Goal: Find specific page/section: Find specific page/section

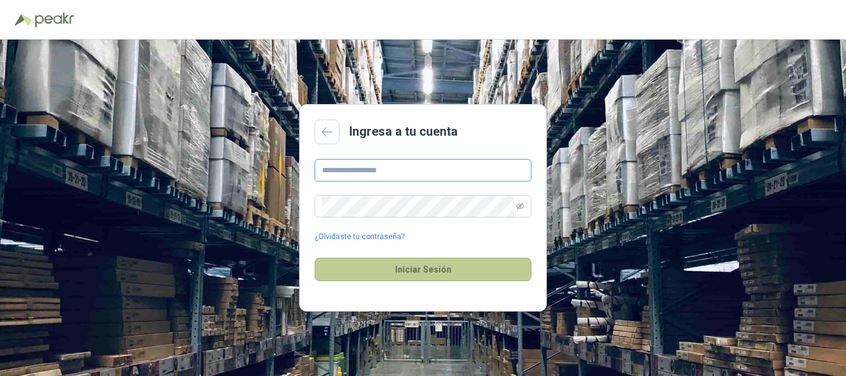
type input "**********"
click at [403, 269] on button "Iniciar Sesión" at bounding box center [422, 270] width 217 height 24
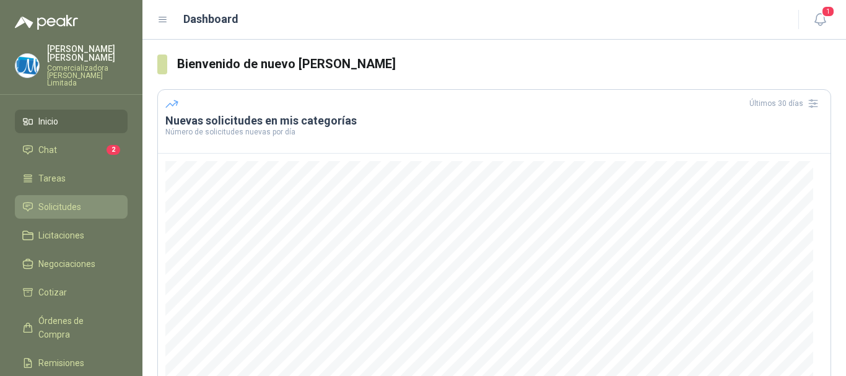
click at [72, 200] on span "Solicitudes" at bounding box center [59, 207] width 43 height 14
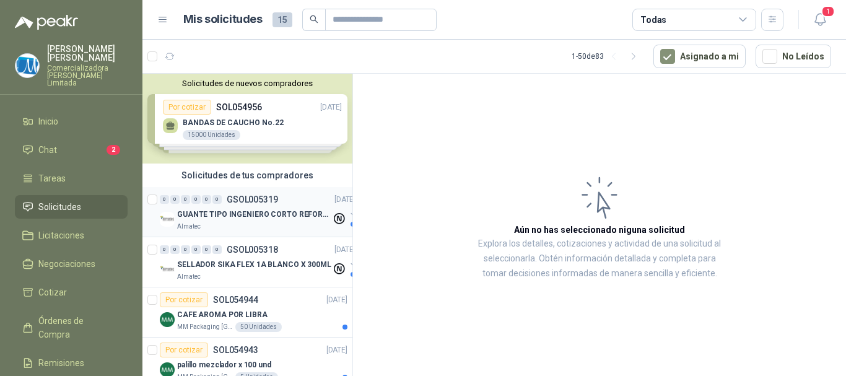
scroll to position [62, 0]
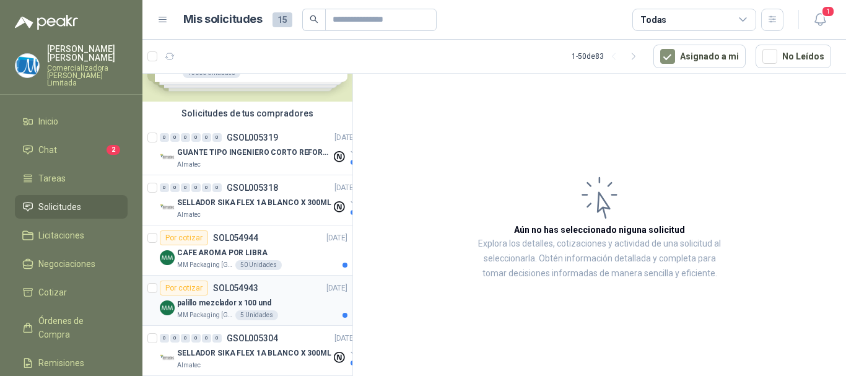
click at [222, 298] on p "palillo mezclador x 100 und" at bounding box center [224, 303] width 94 height 12
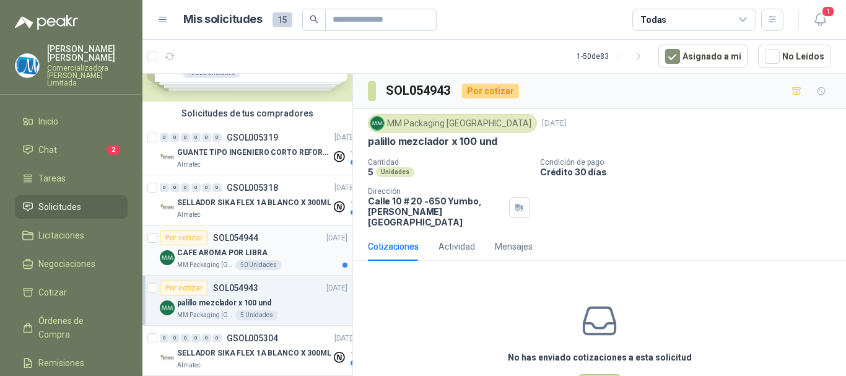
click at [215, 256] on p "CAFE AROMA POR LIBRA" at bounding box center [222, 253] width 90 height 12
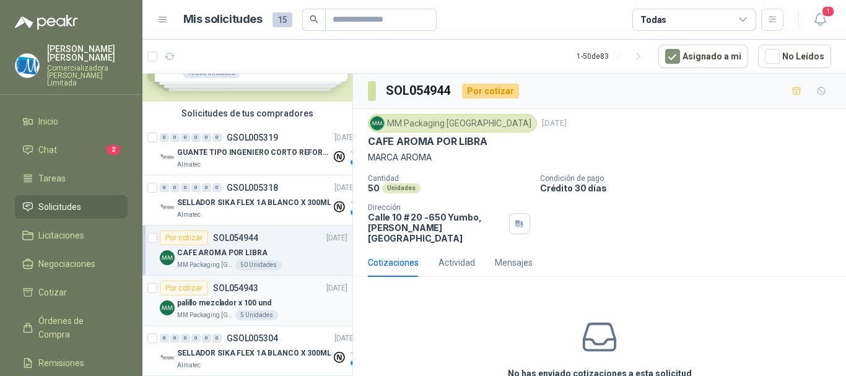
click at [229, 291] on p "SOL054943" at bounding box center [235, 288] width 45 height 9
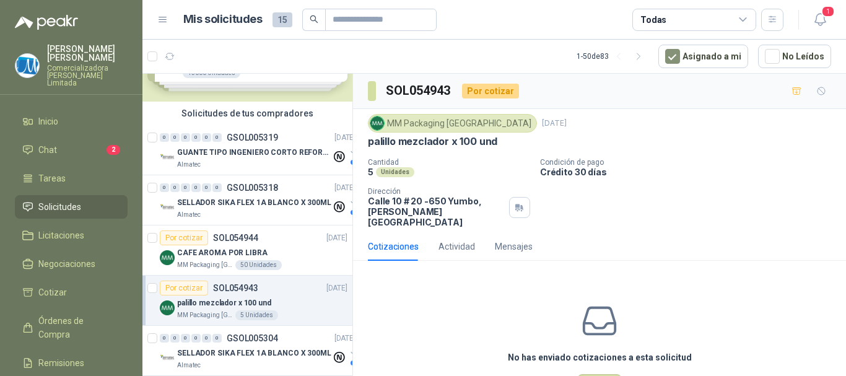
click at [61, 64] on p "Comercializadora [PERSON_NAME] Limitada" at bounding box center [87, 75] width 80 height 22
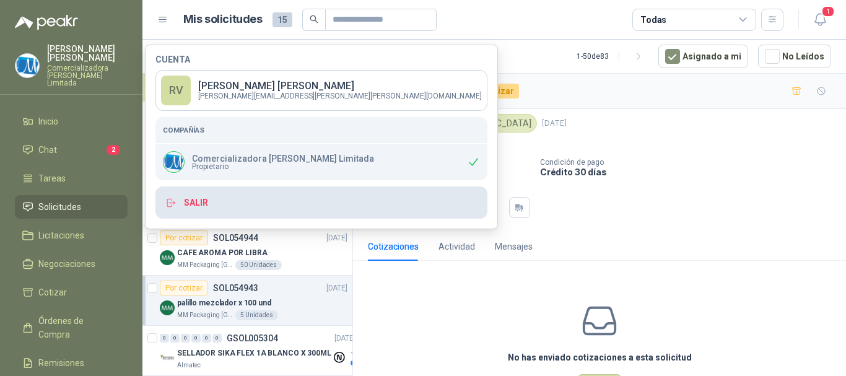
click at [181, 202] on button "Salir" at bounding box center [321, 202] width 332 height 32
